Goal: Information Seeking & Learning: Learn about a topic

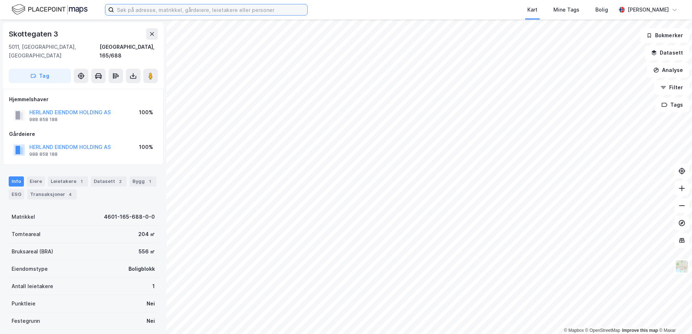
click at [212, 10] on input at bounding box center [210, 9] width 193 height 11
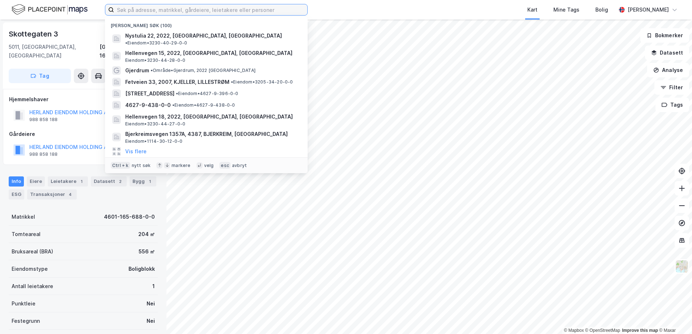
paste input "4204/63/885//"
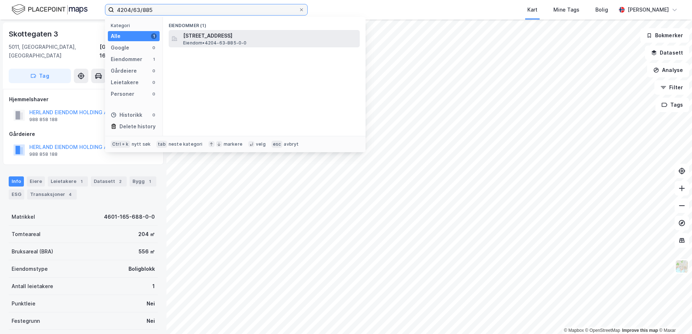
type input "4204/63/885"
click at [220, 34] on span "[STREET_ADDRESS]" at bounding box center [270, 35] width 174 height 9
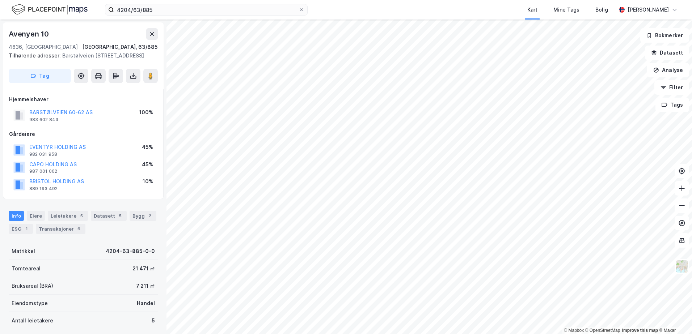
scroll to position [25, 0]
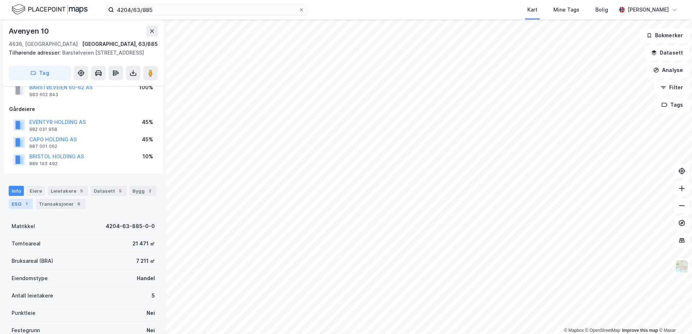
click at [17, 204] on div "ESG 1" at bounding box center [21, 204] width 24 height 10
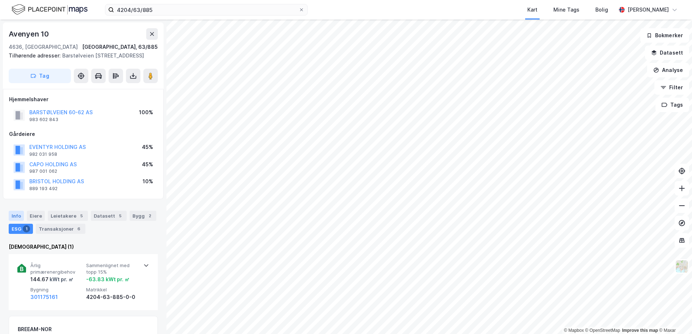
click at [14, 213] on div "Info" at bounding box center [16, 216] width 15 height 10
